Goal: Information Seeking & Learning: Learn about a topic

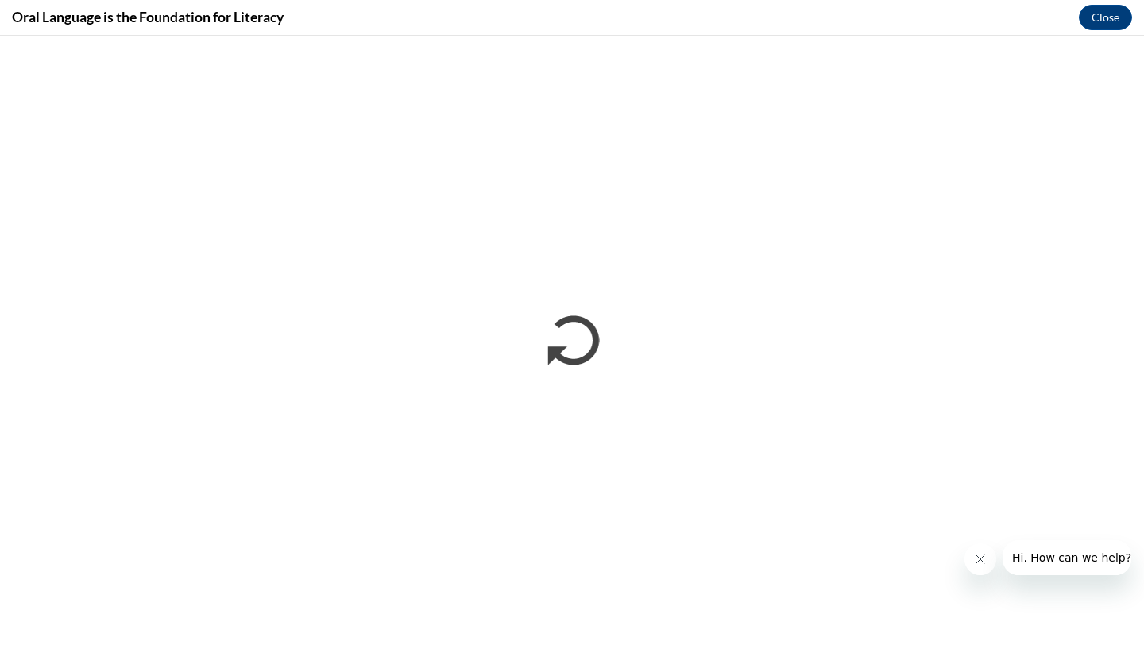
click at [977, 546] on button "Close message from company" at bounding box center [980, 559] width 32 height 32
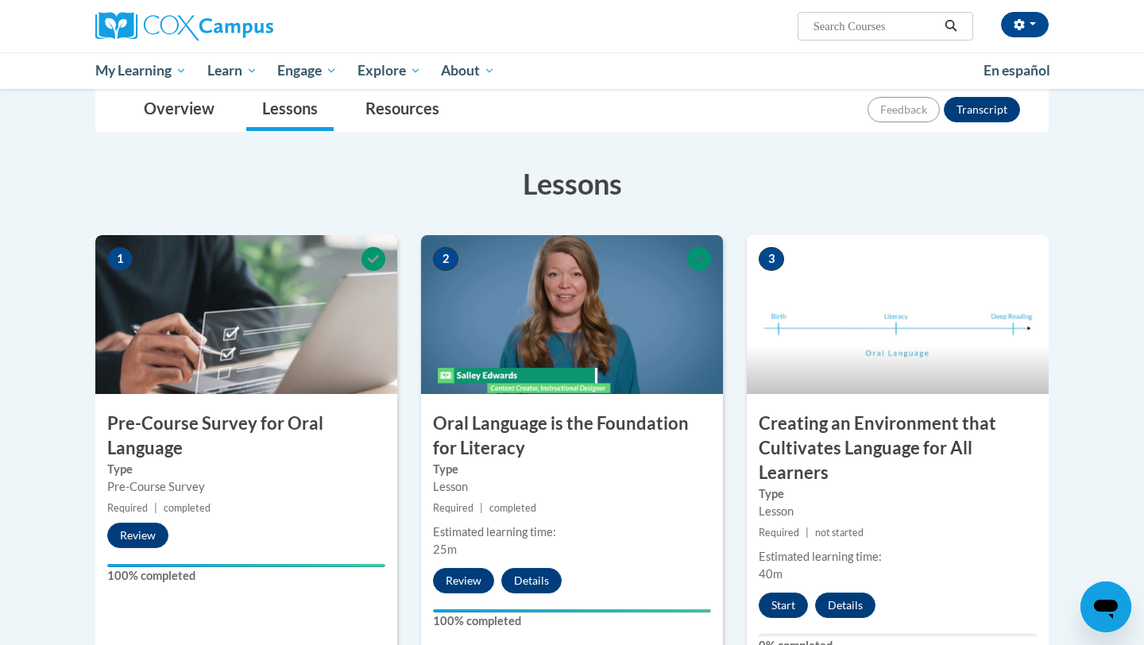
scroll to position [183, 0]
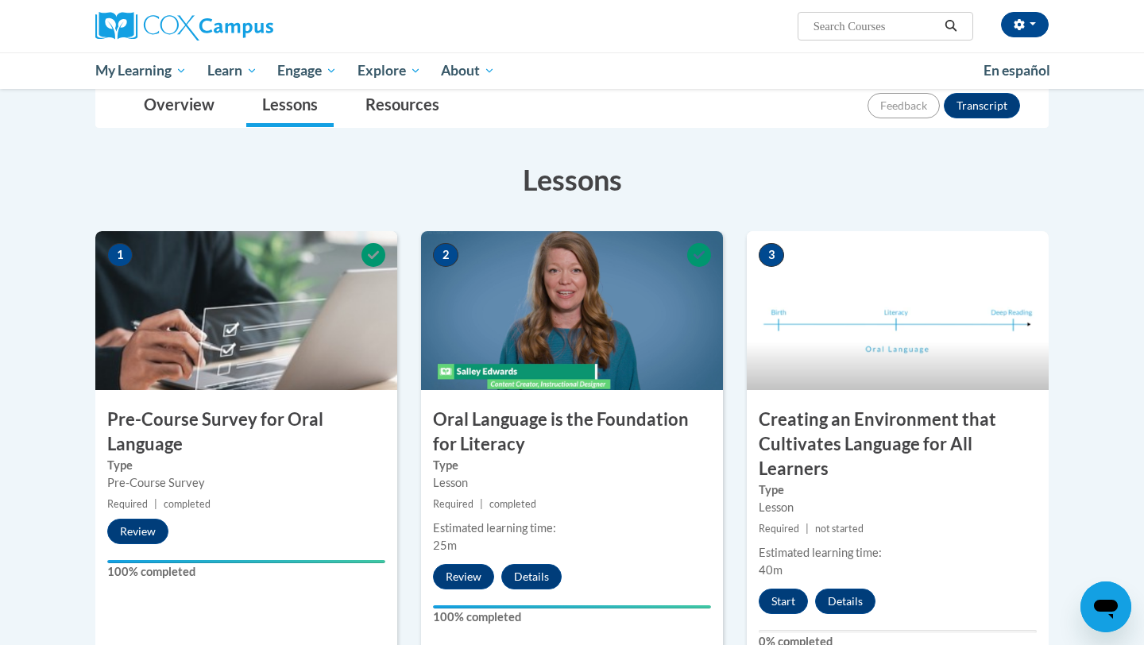
click at [639, 441] on h3 "Oral Language is the Foundation for Literacy" at bounding box center [572, 431] width 302 height 49
click at [530, 566] on button "Details" at bounding box center [531, 576] width 60 height 25
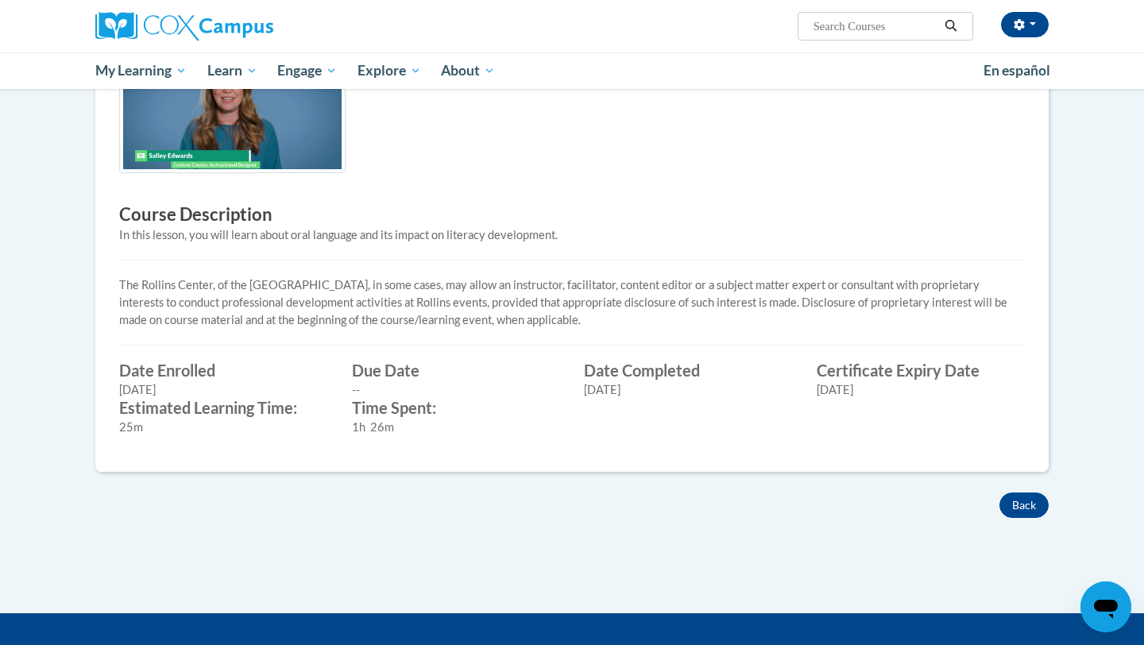
scroll to position [399, 0]
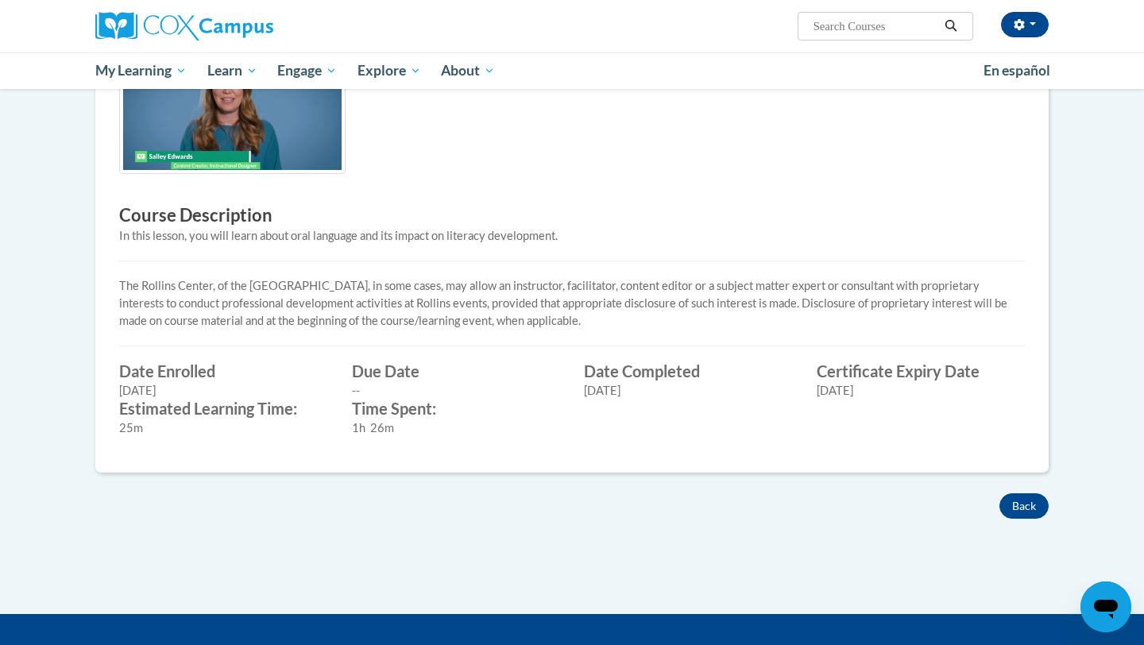
click at [867, 386] on div "02/15/2026" at bounding box center [920, 390] width 209 height 17
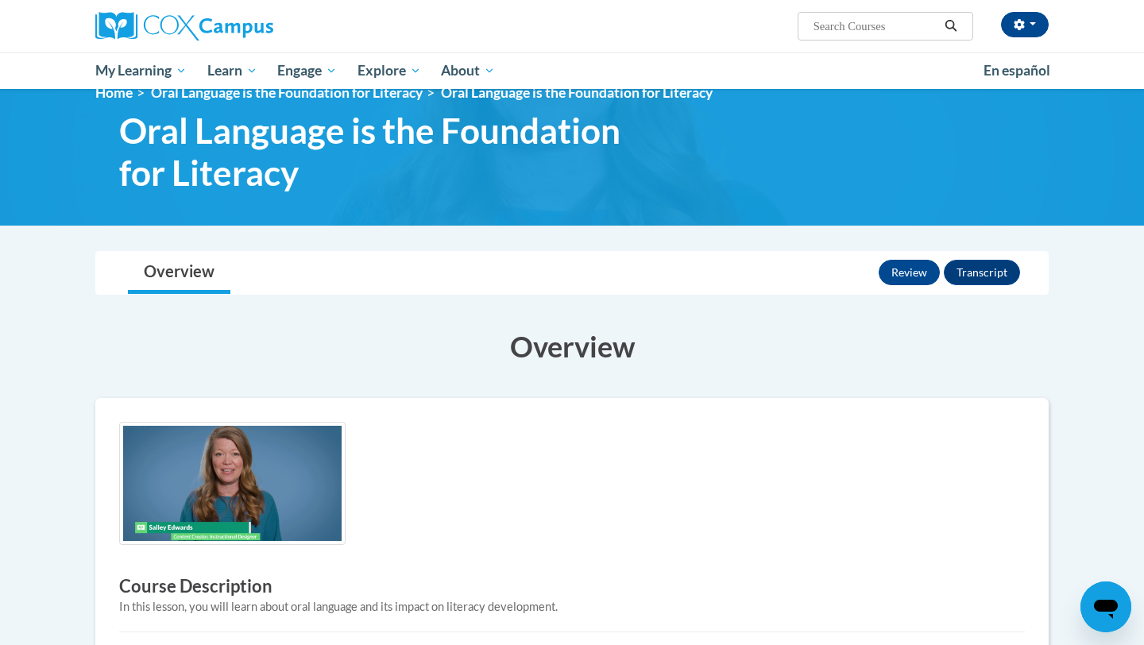
scroll to position [0, 0]
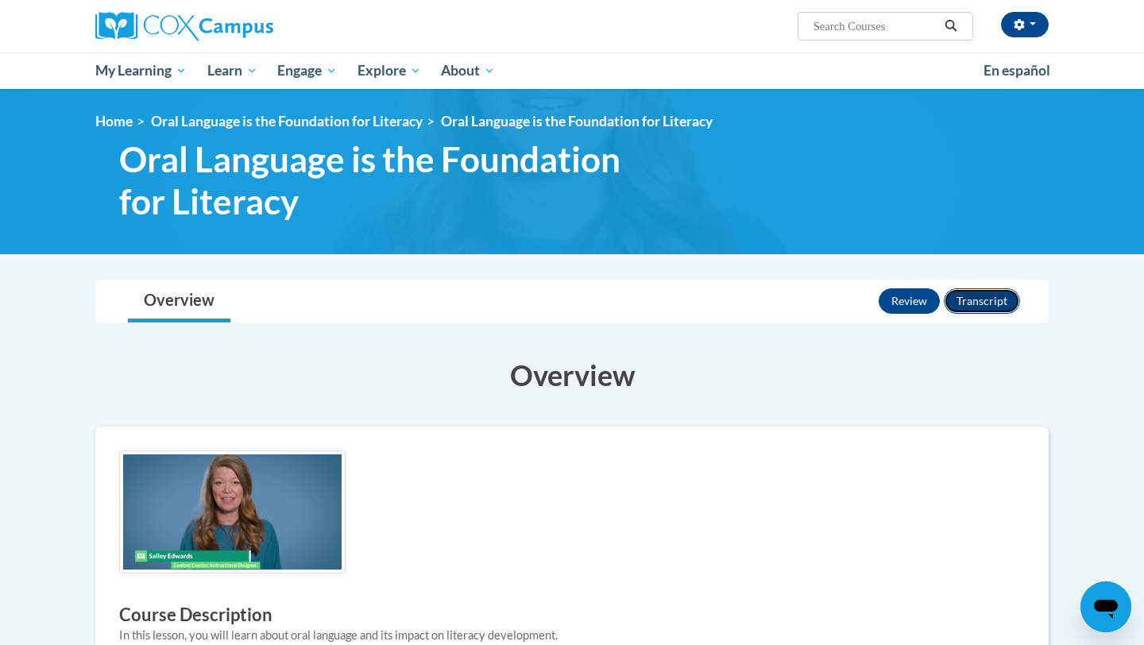
click at [989, 310] on button "Transcript" at bounding box center [981, 300] width 76 height 25
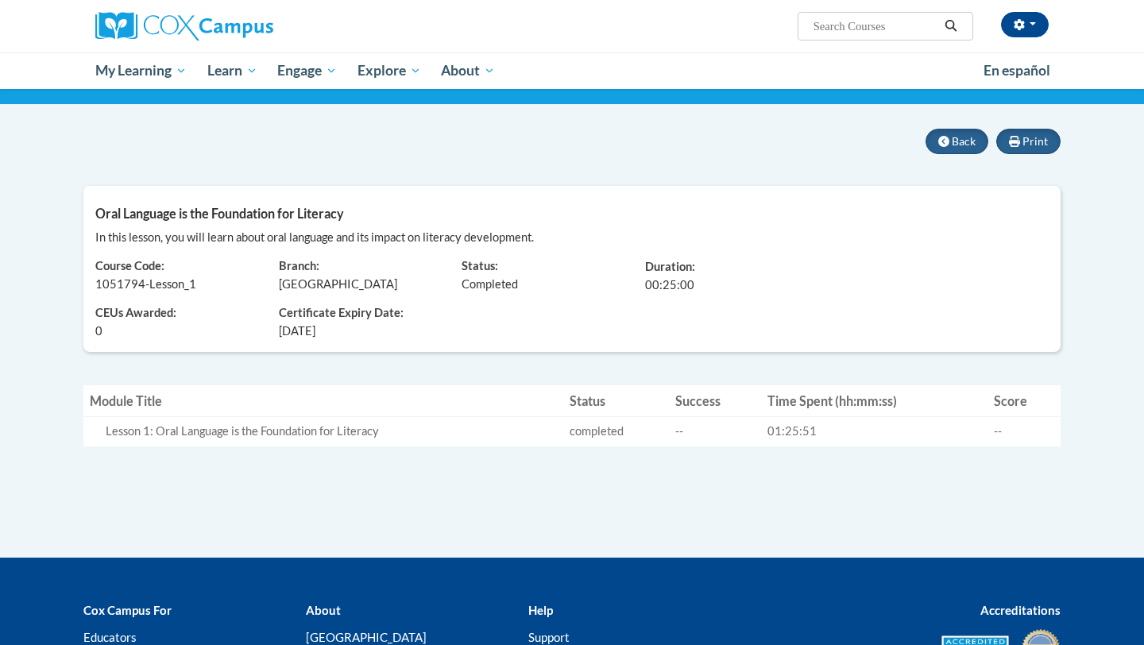
scroll to position [110, 0]
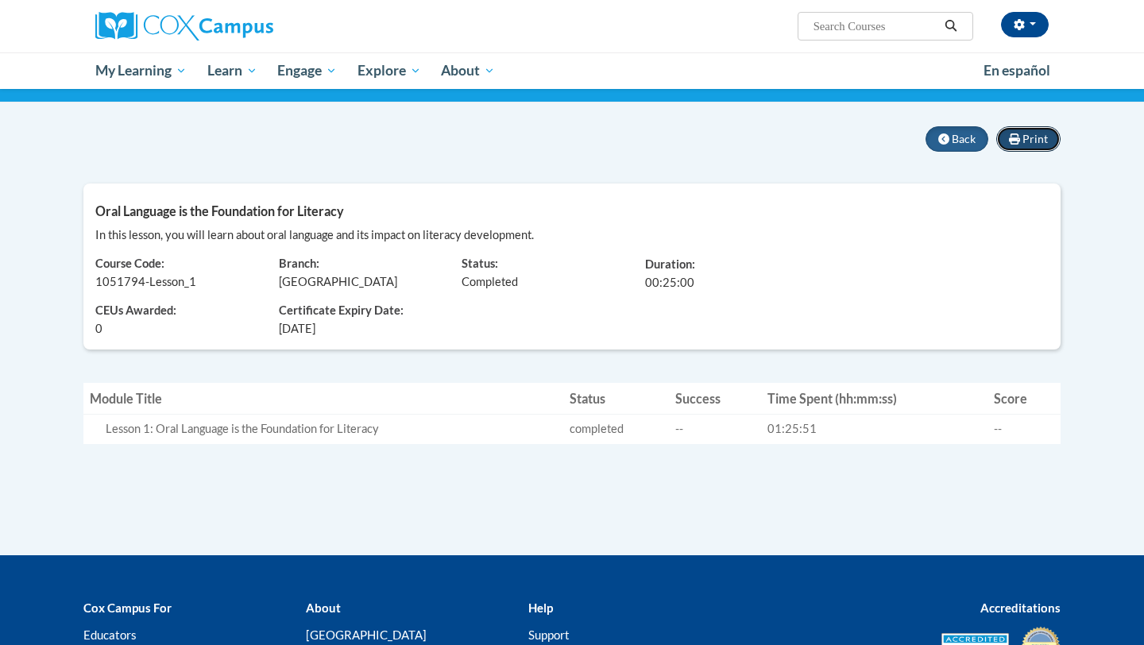
click at [1030, 141] on span "Print" at bounding box center [1034, 138] width 25 height 13
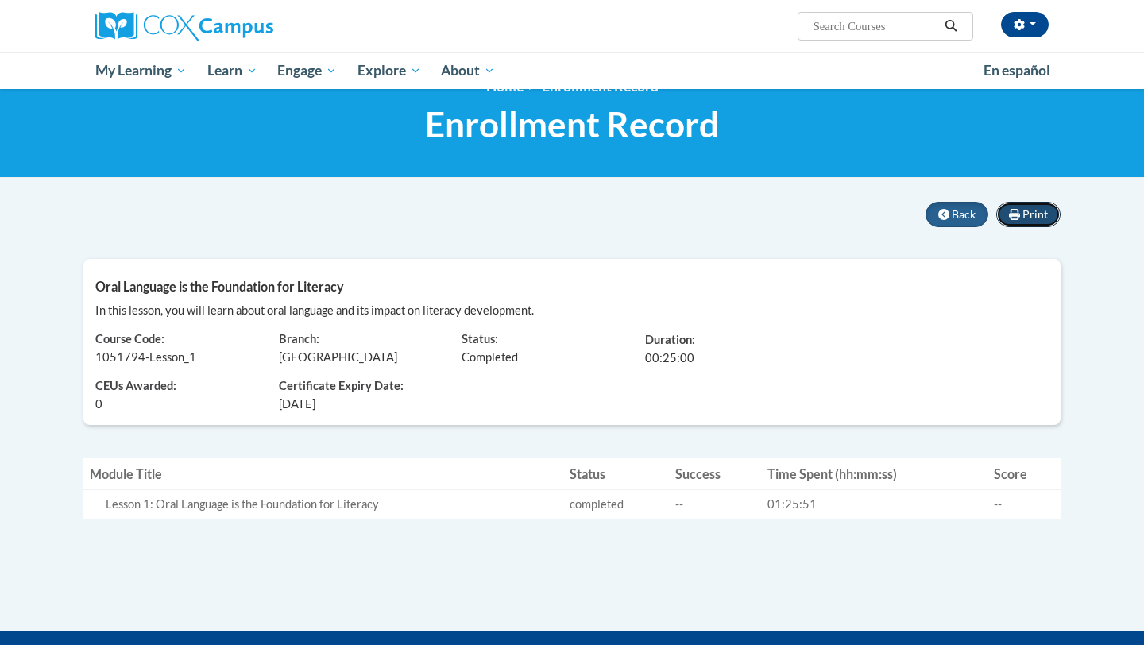
scroll to position [20, 0]
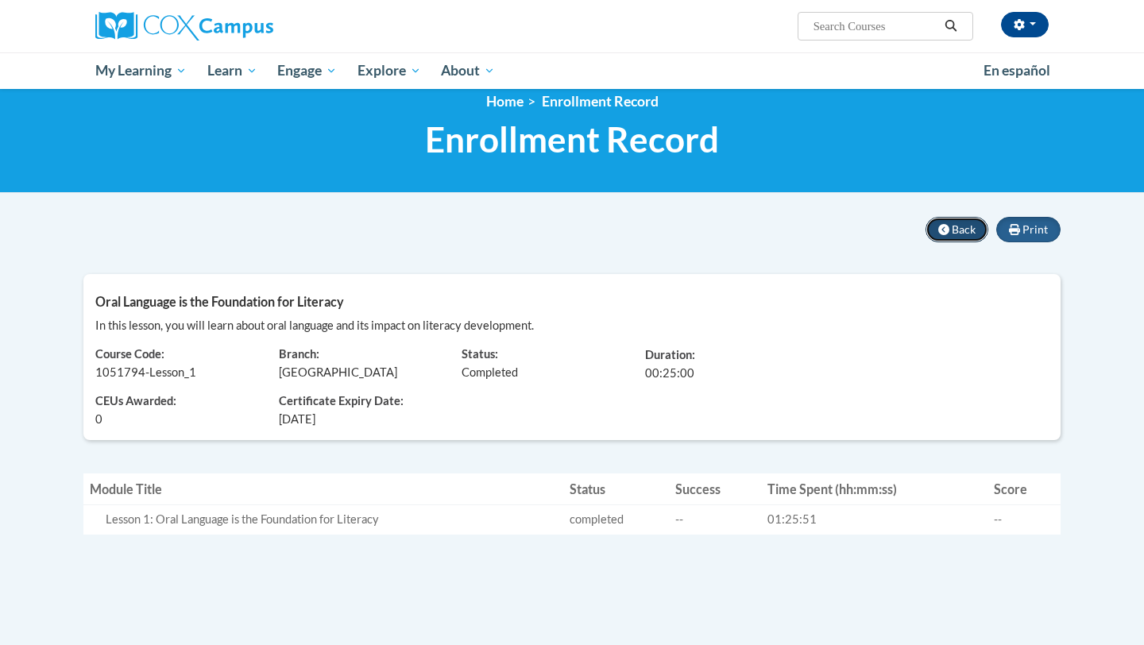
click at [962, 228] on span "Back" at bounding box center [963, 228] width 24 height 13
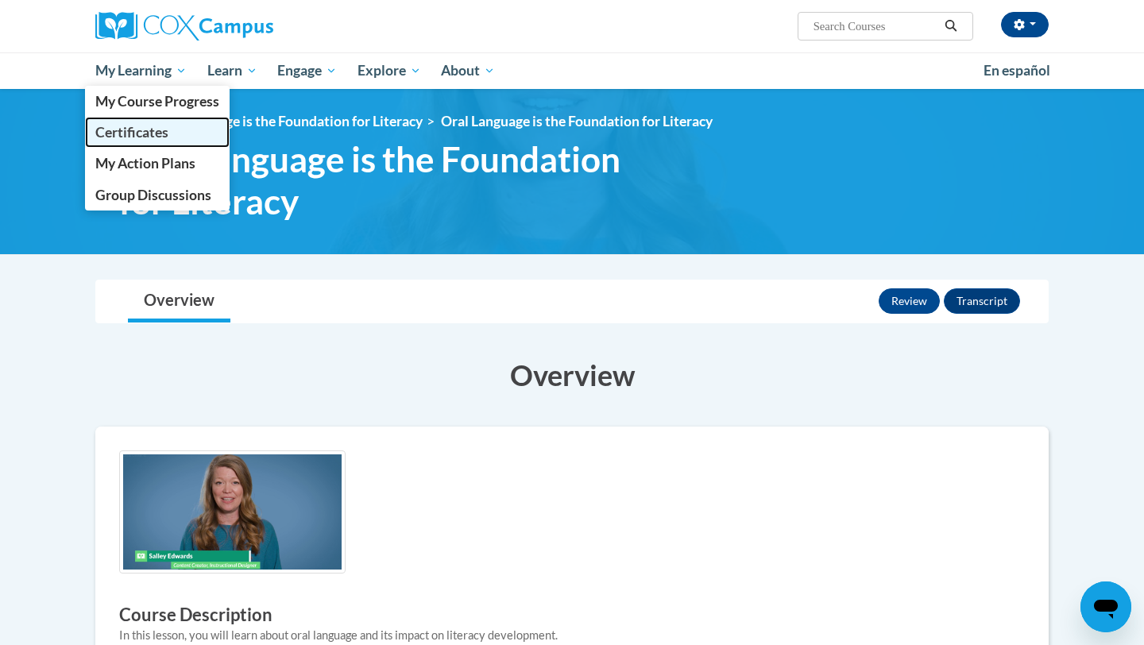
click at [133, 141] on link "Certificates" at bounding box center [157, 132] width 145 height 31
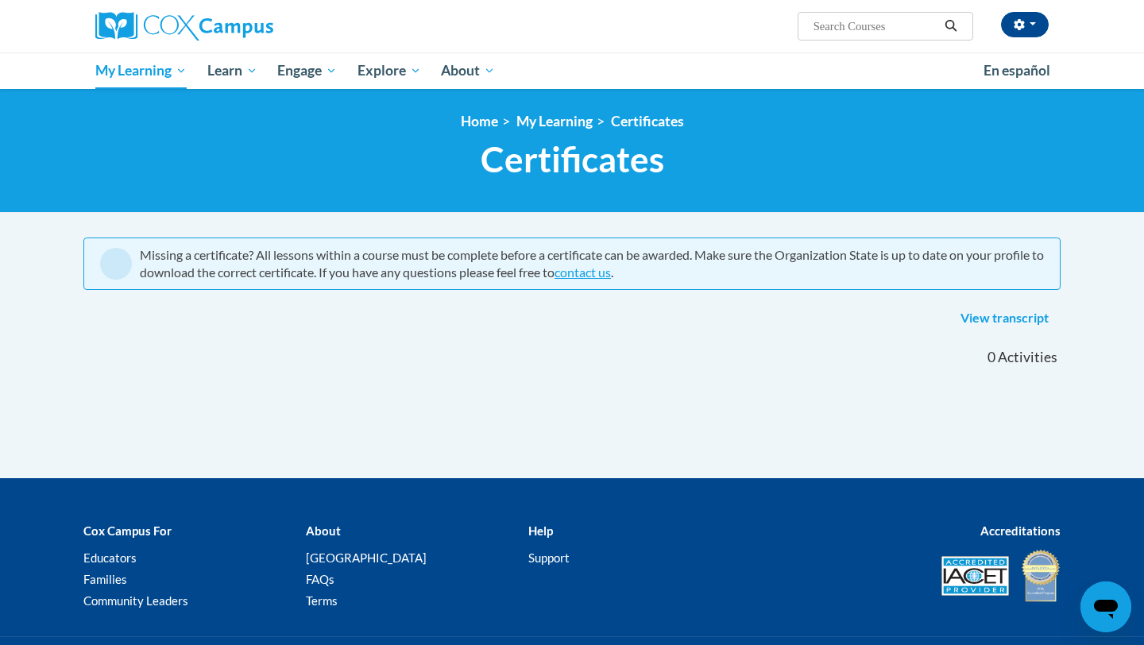
click at [898, 348] on div "0 Activities CEUs" at bounding box center [906, 357] width 334 height 49
click at [992, 322] on link "View transcript" at bounding box center [1004, 318] width 112 height 25
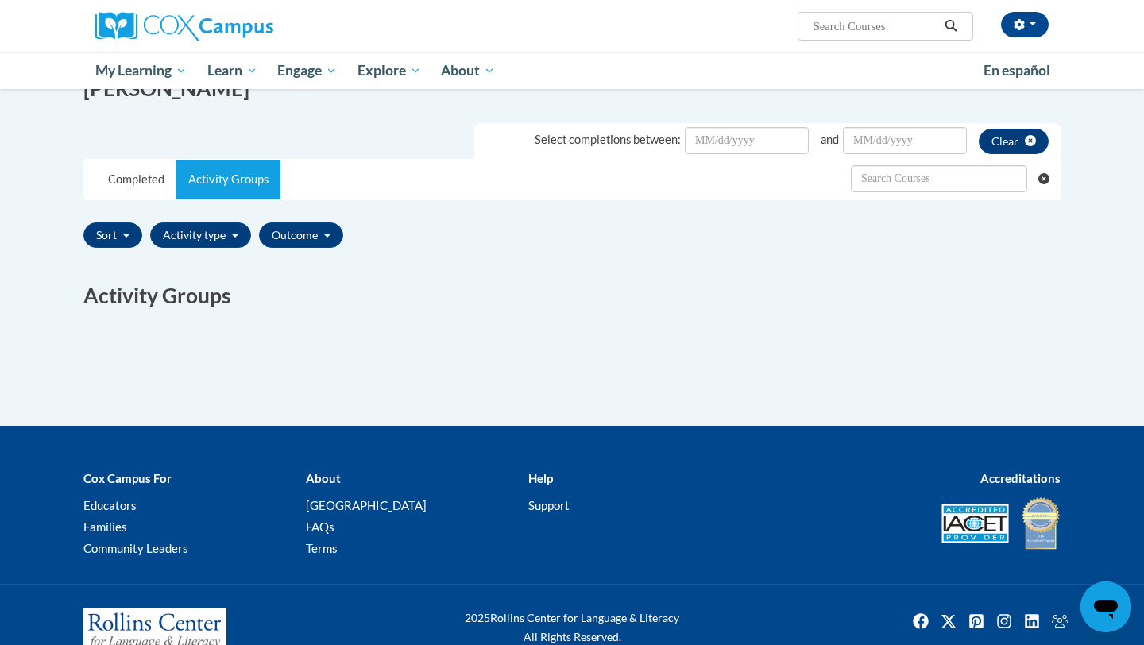
scroll to position [290, 0]
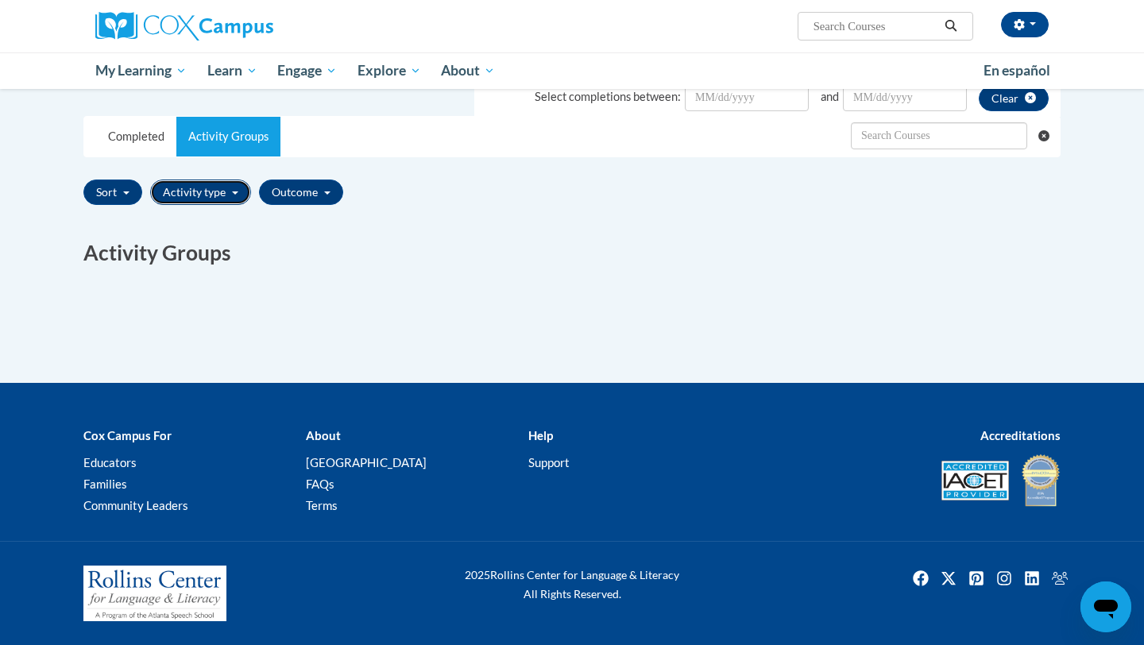
click at [190, 191] on button "Activity type" at bounding box center [200, 191] width 101 height 25
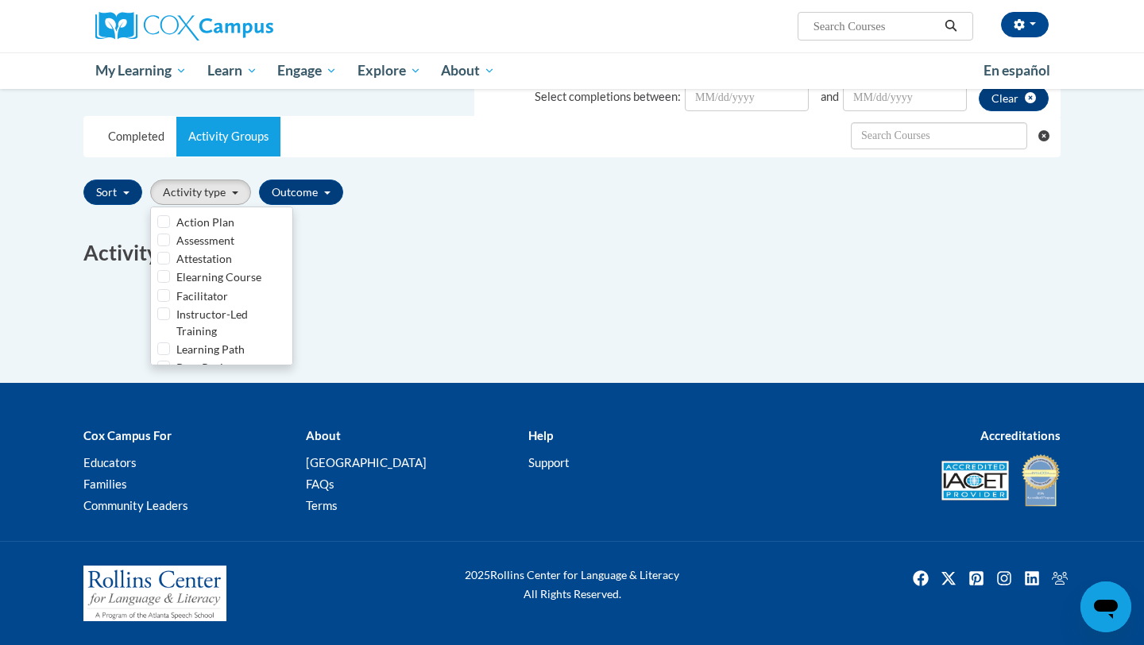
click at [387, 307] on div "Print PDF Portrait Landscape Email Transcript PDF" at bounding box center [571, 165] width 1001 height 436
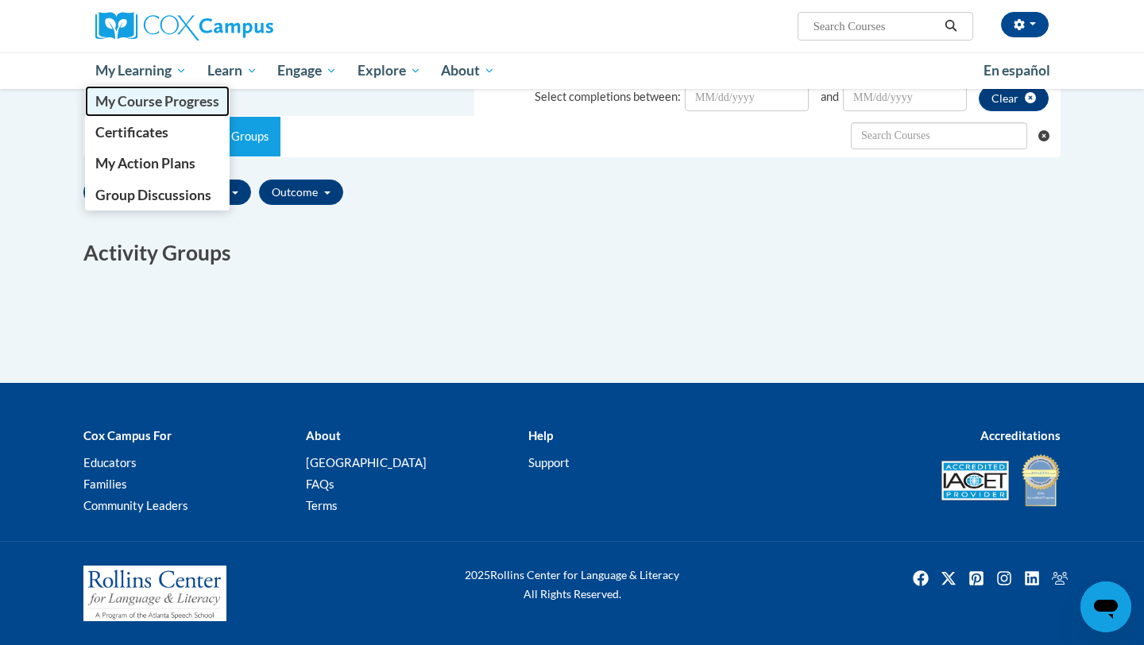
click at [145, 112] on link "My Course Progress" at bounding box center [157, 101] width 145 height 31
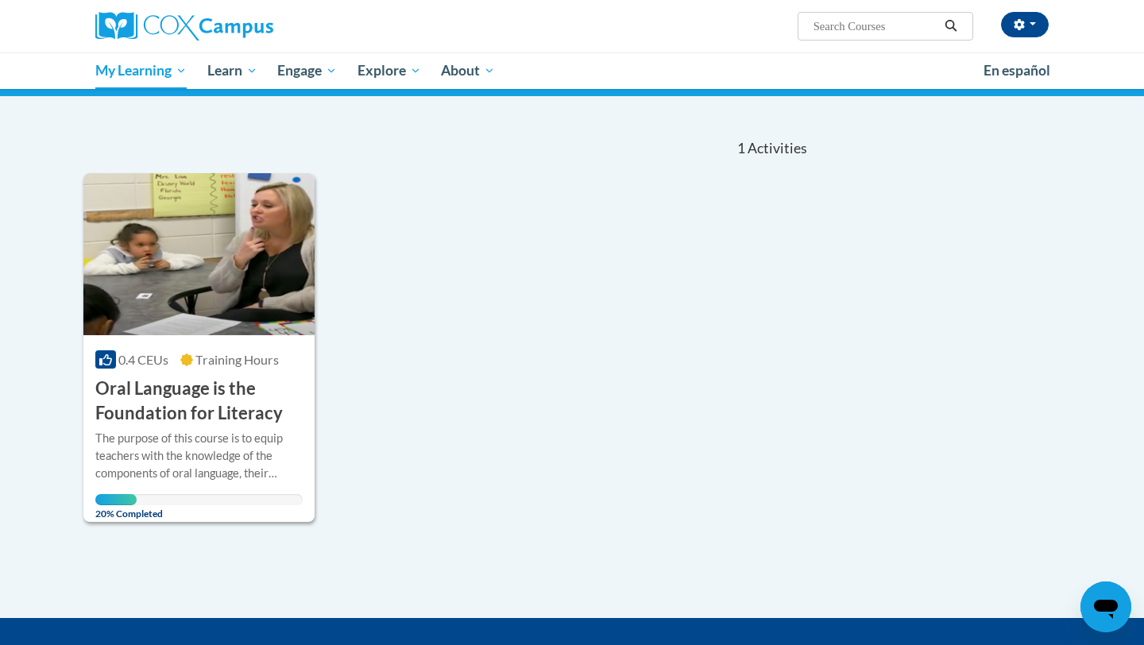
scroll to position [121, 0]
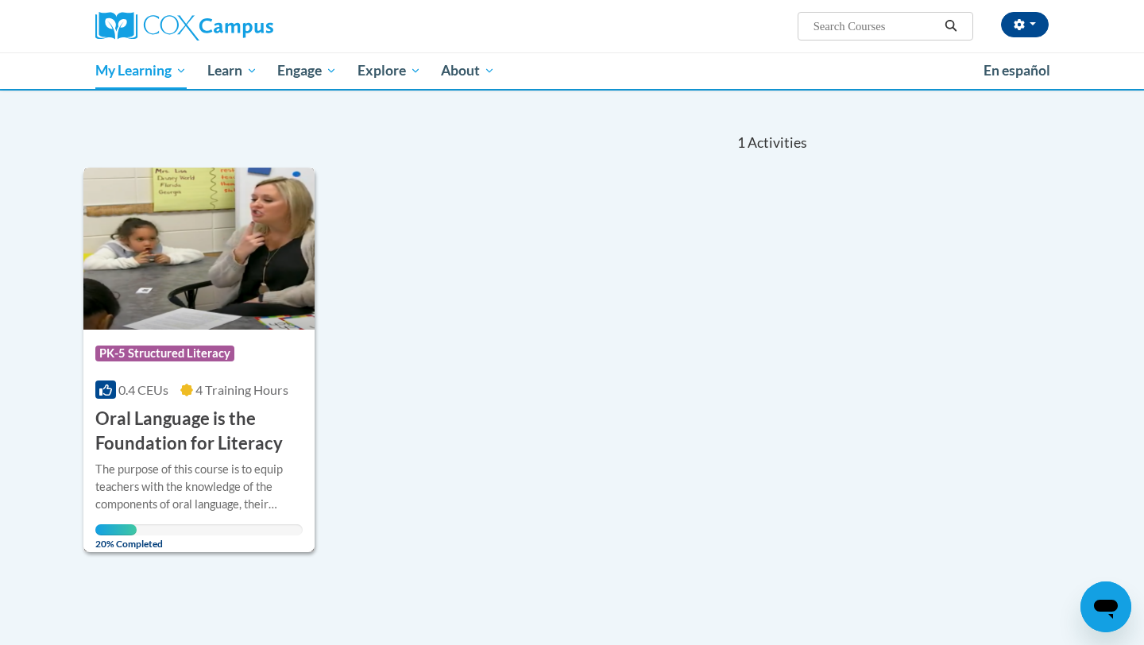
click at [232, 423] on h3 "Oral Language is the Foundation for Literacy" at bounding box center [198, 431] width 207 height 49
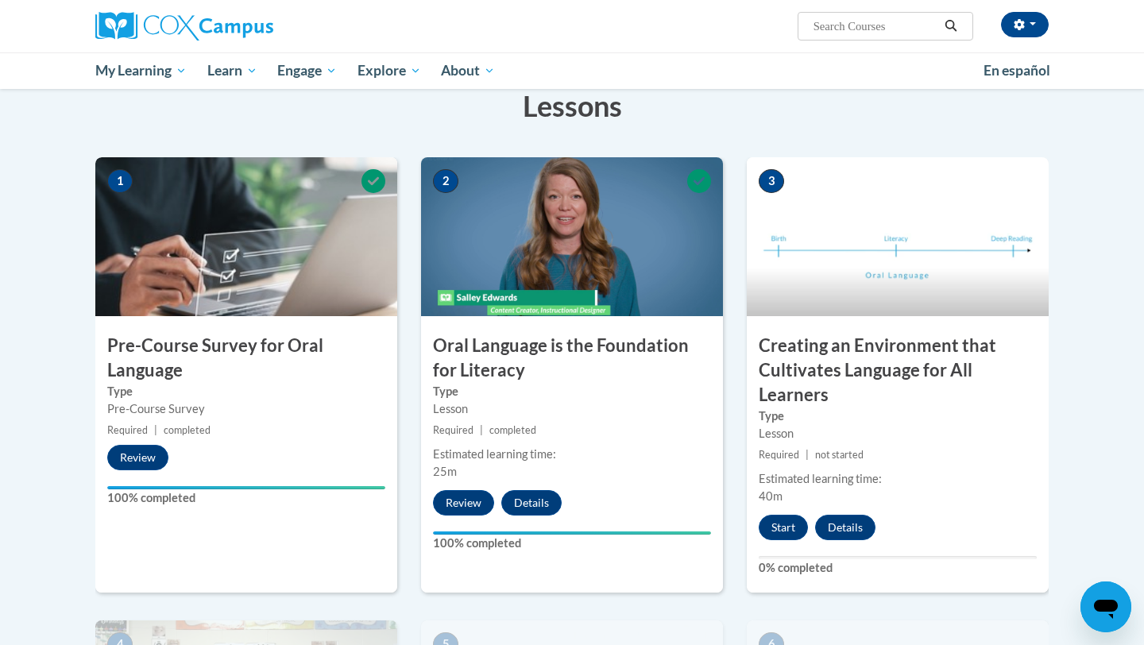
scroll to position [133, 0]
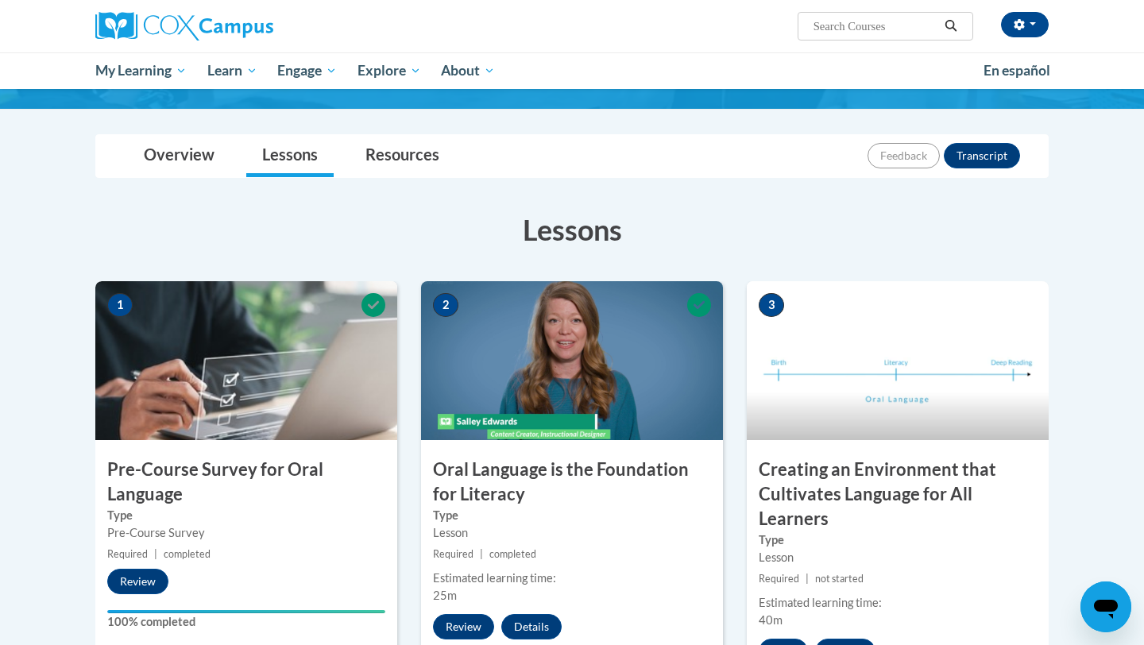
click at [514, 469] on h3 "Oral Language is the Foundation for Literacy" at bounding box center [572, 481] width 302 height 49
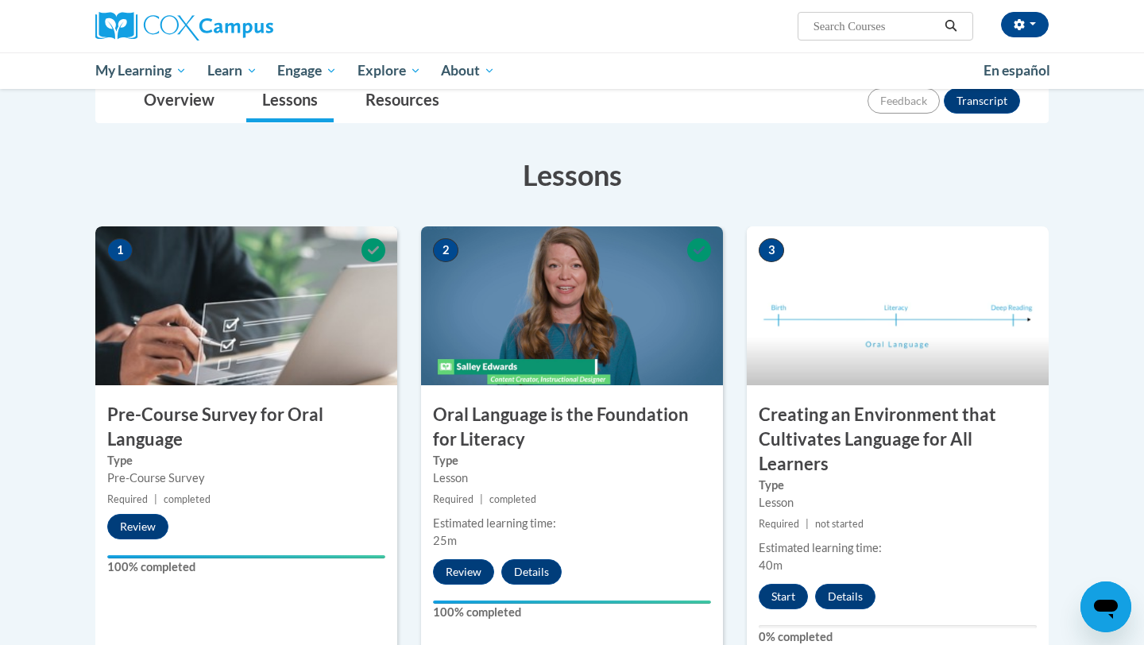
scroll to position [189, 0]
click at [522, 524] on div "Estimated learning time:" at bounding box center [572, 522] width 278 height 17
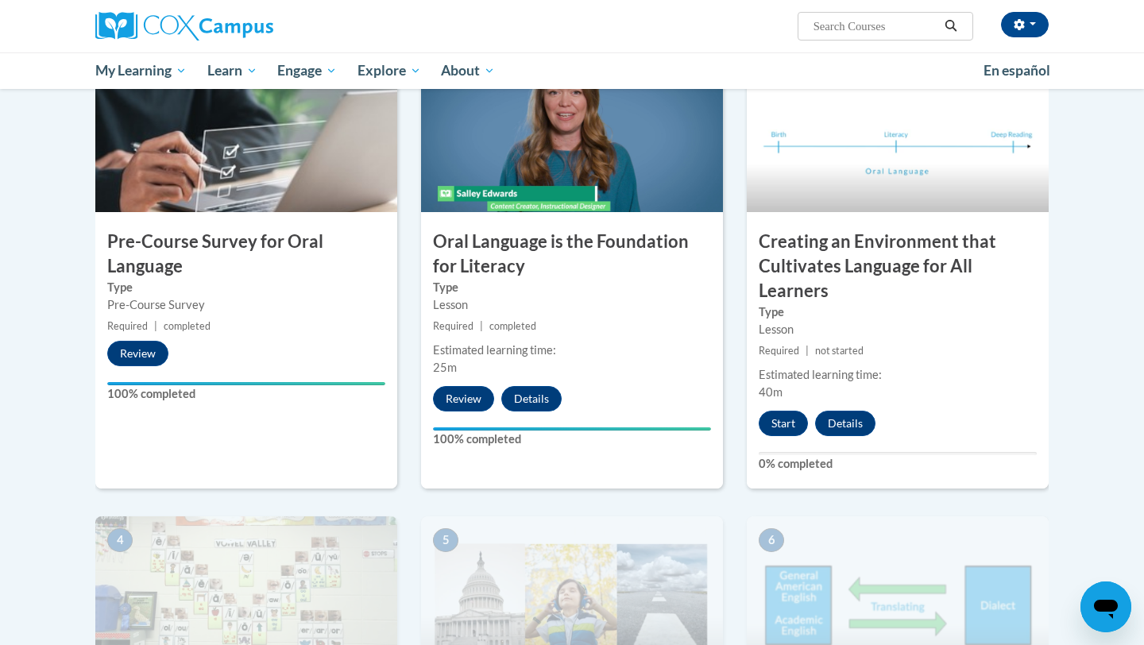
scroll to position [345, 0]
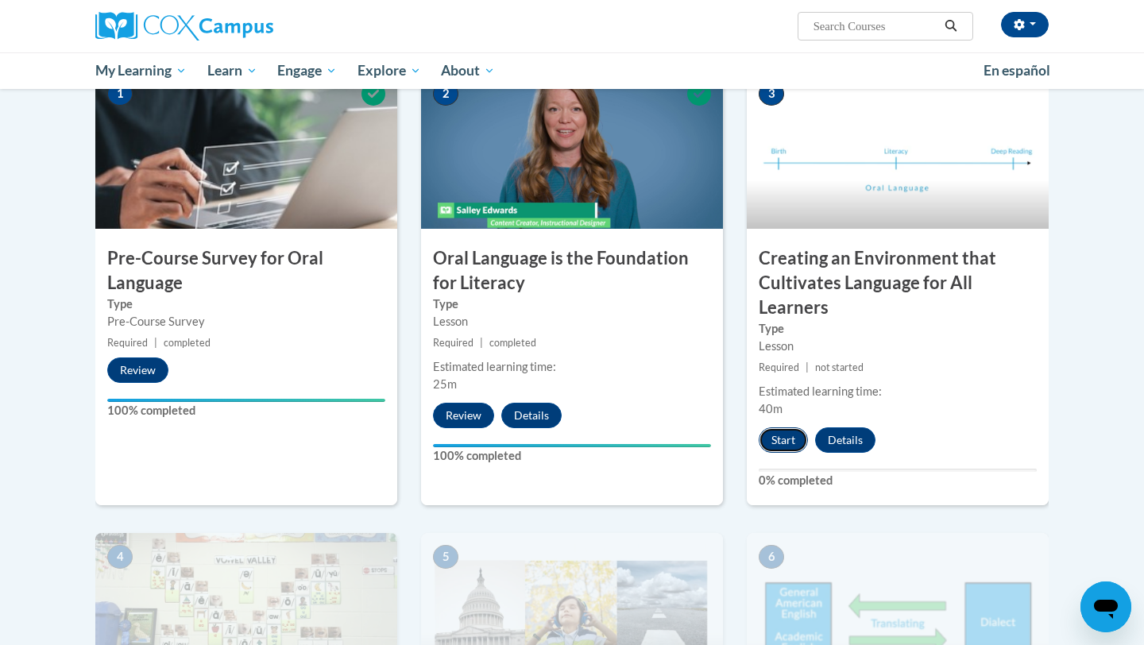
click at [782, 439] on button "Start" at bounding box center [782, 439] width 49 height 25
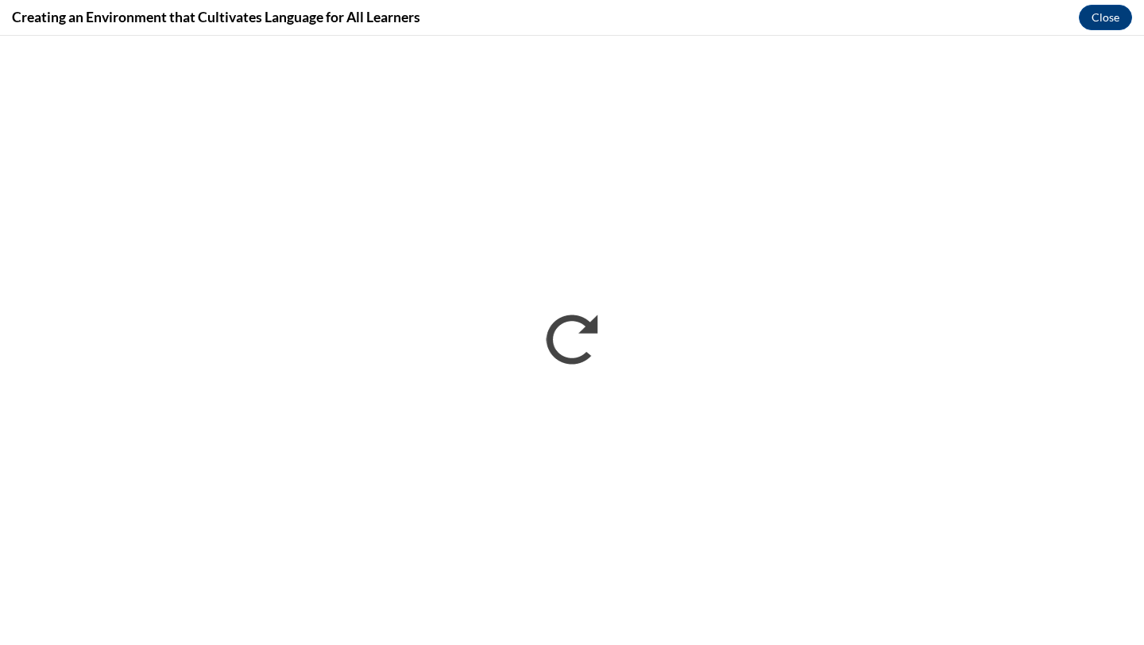
scroll to position [0, 0]
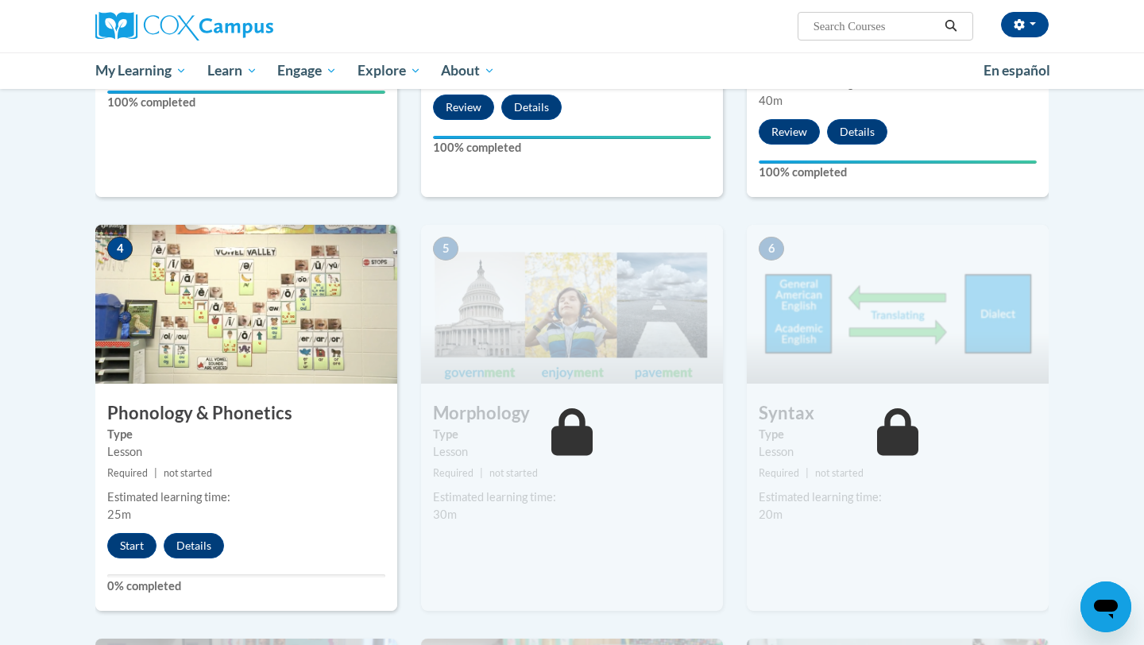
scroll to position [655, 0]
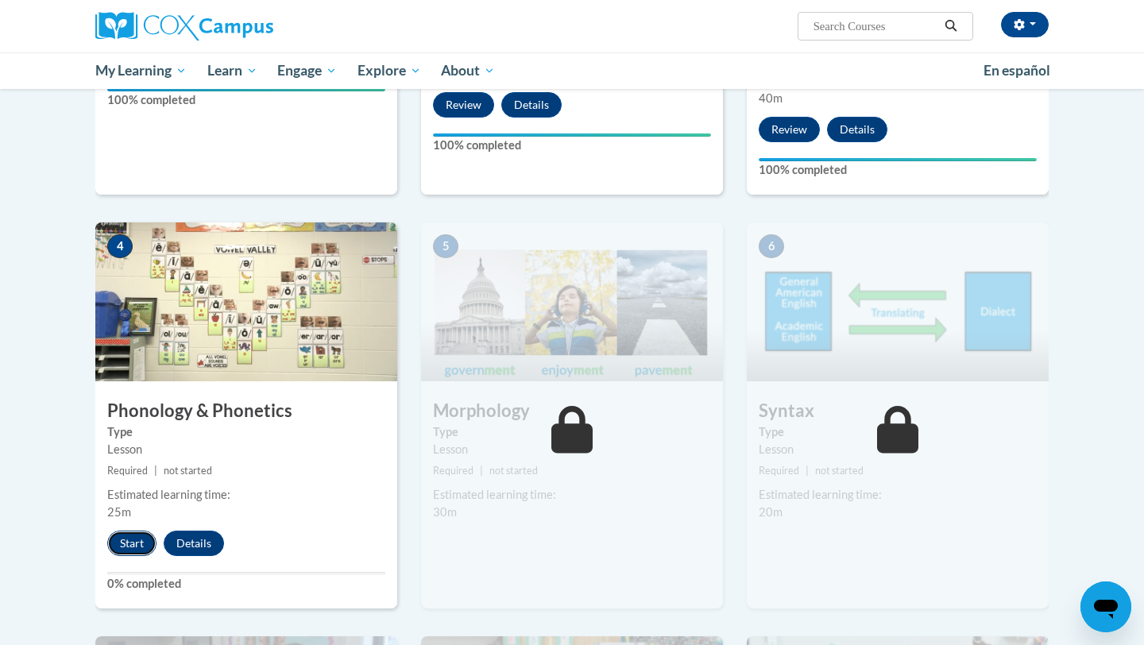
click at [138, 546] on button "Start" at bounding box center [131, 542] width 49 height 25
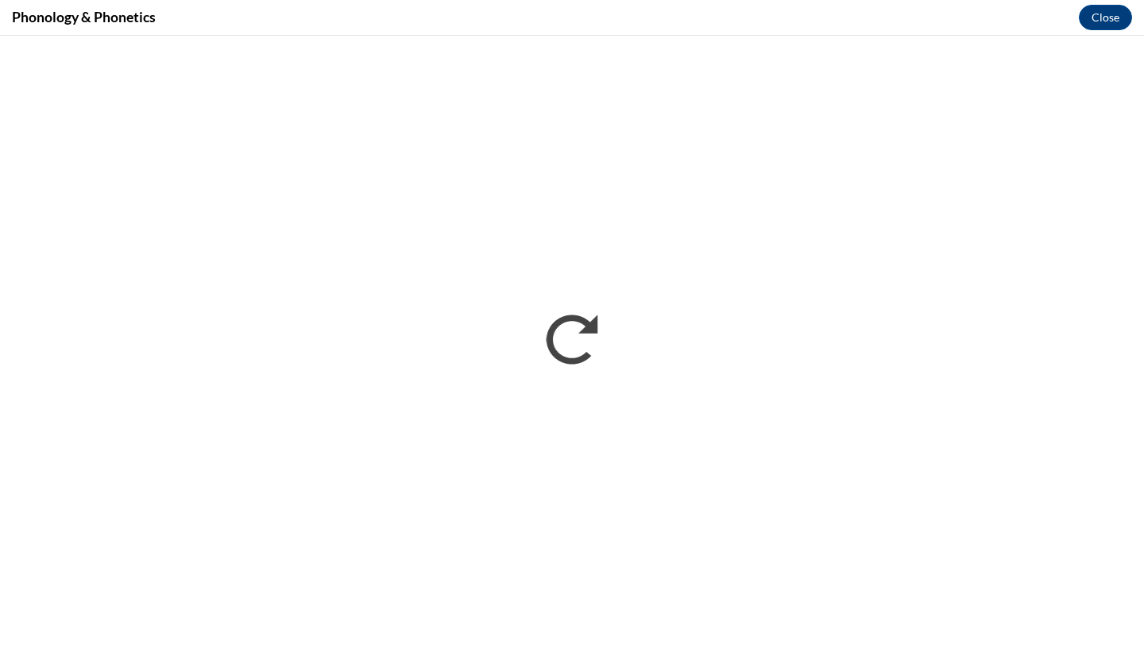
scroll to position [0, 0]
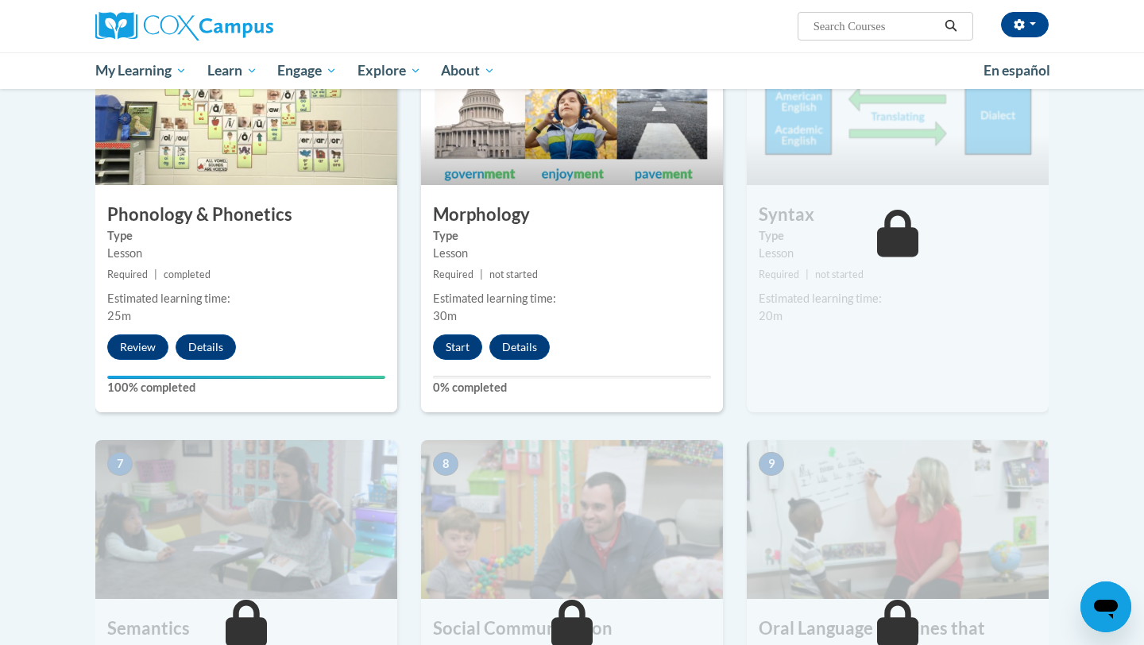
scroll to position [850, 0]
click at [449, 359] on button "Start" at bounding box center [457, 347] width 49 height 25
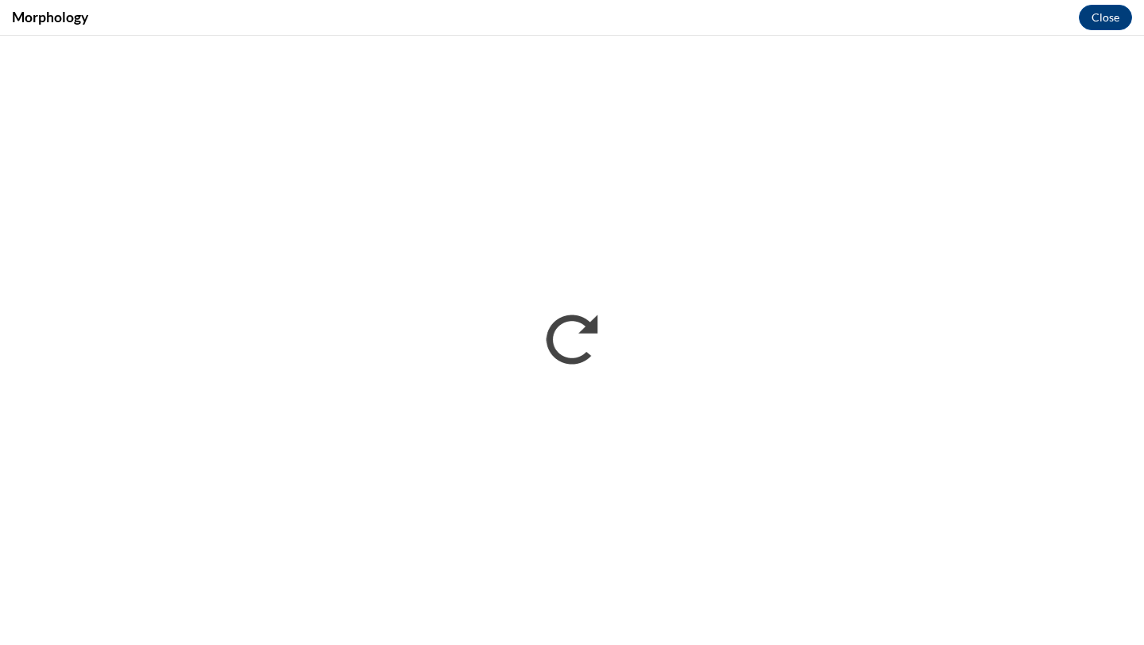
scroll to position [0, 0]
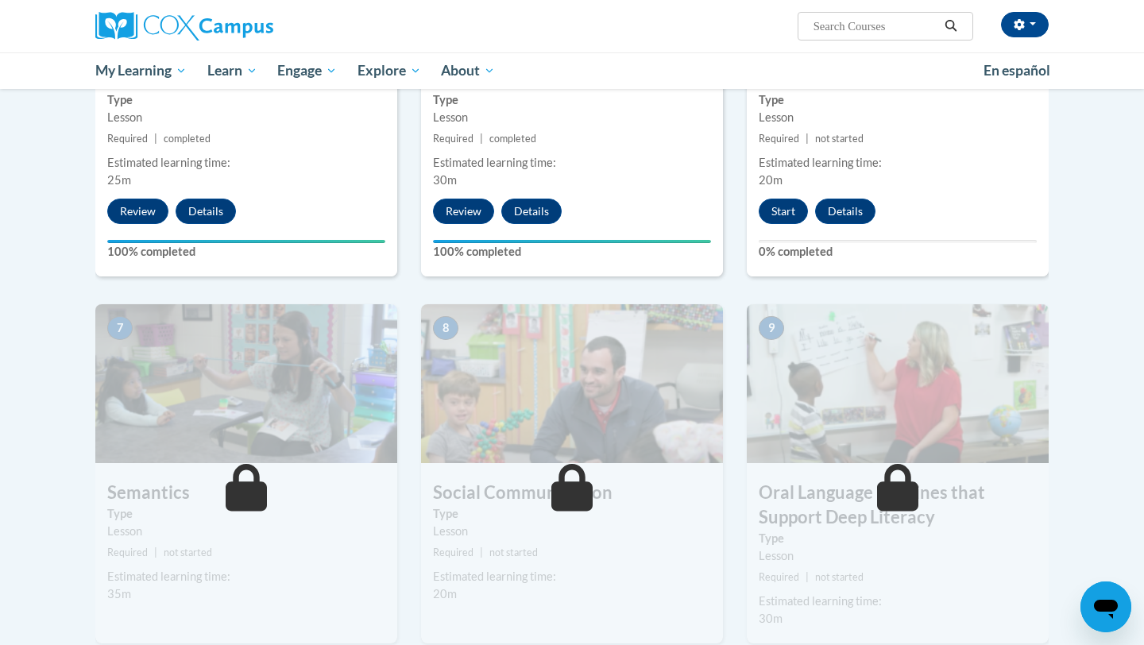
scroll to position [1017, 0]
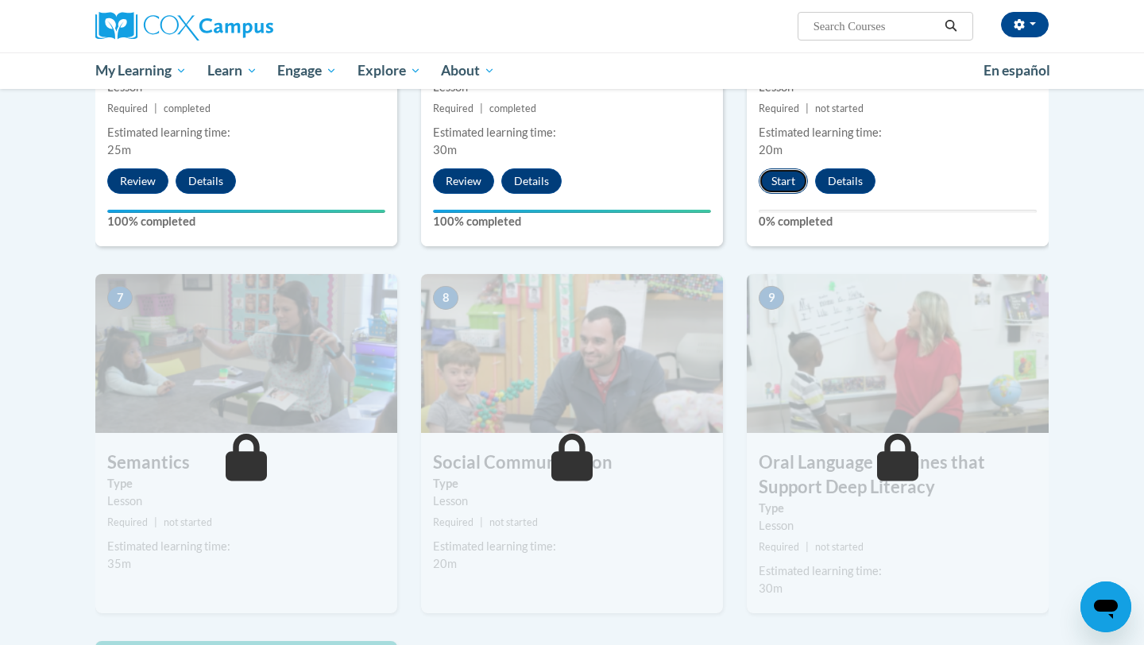
click at [781, 183] on button "Start" at bounding box center [782, 180] width 49 height 25
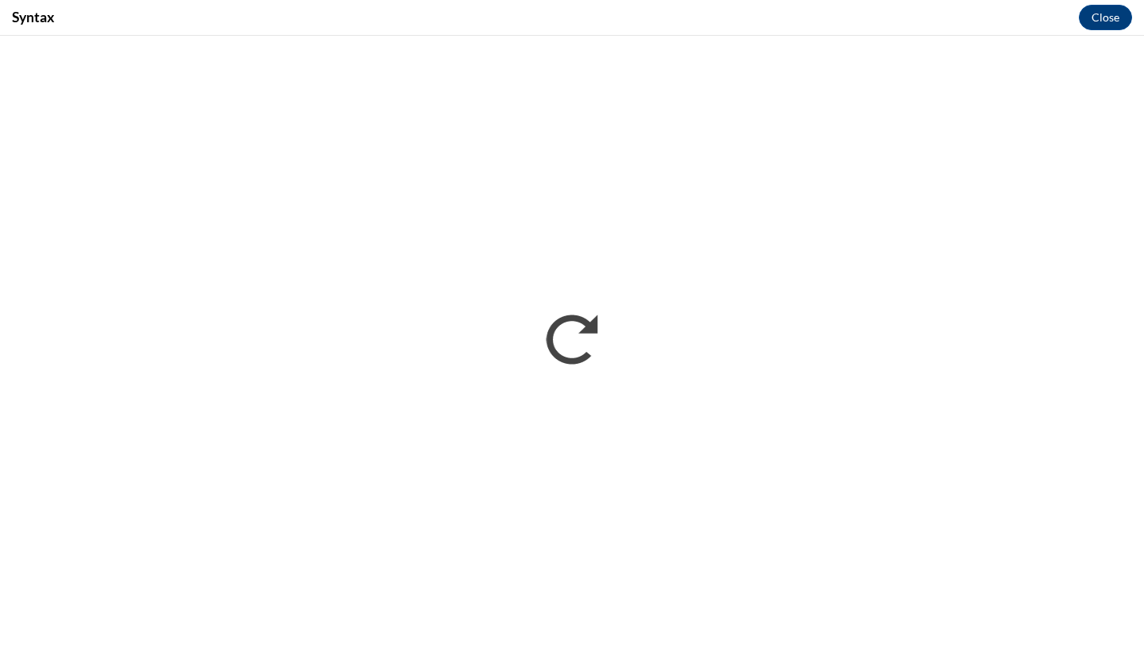
scroll to position [0, 0]
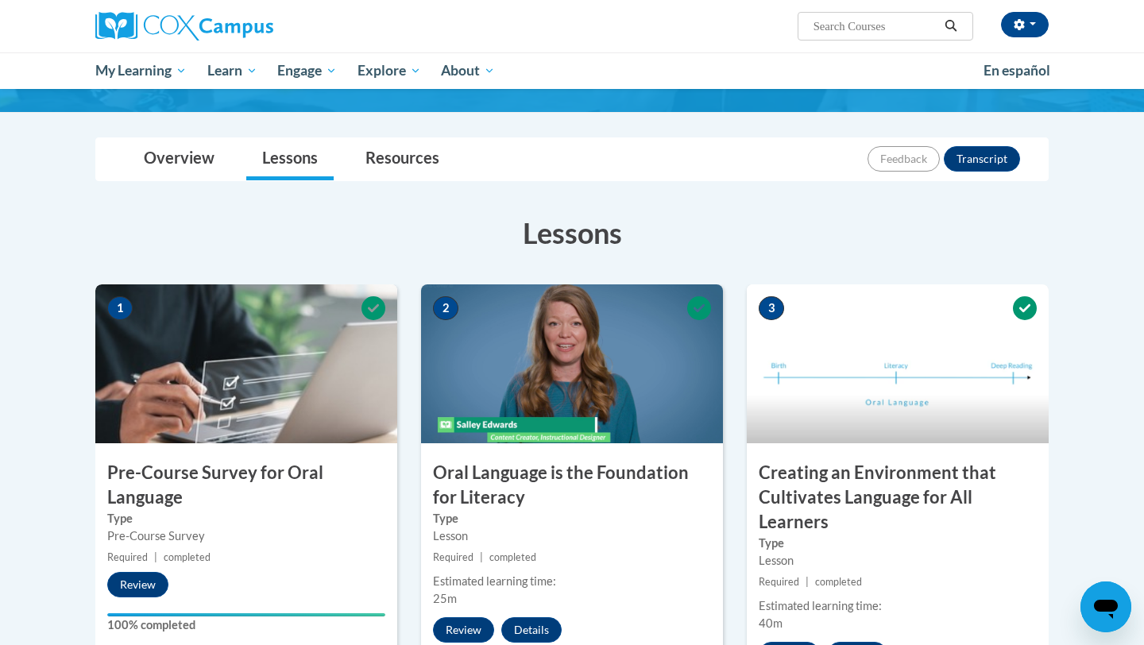
scroll to position [125, 0]
